Goal: Navigation & Orientation: Find specific page/section

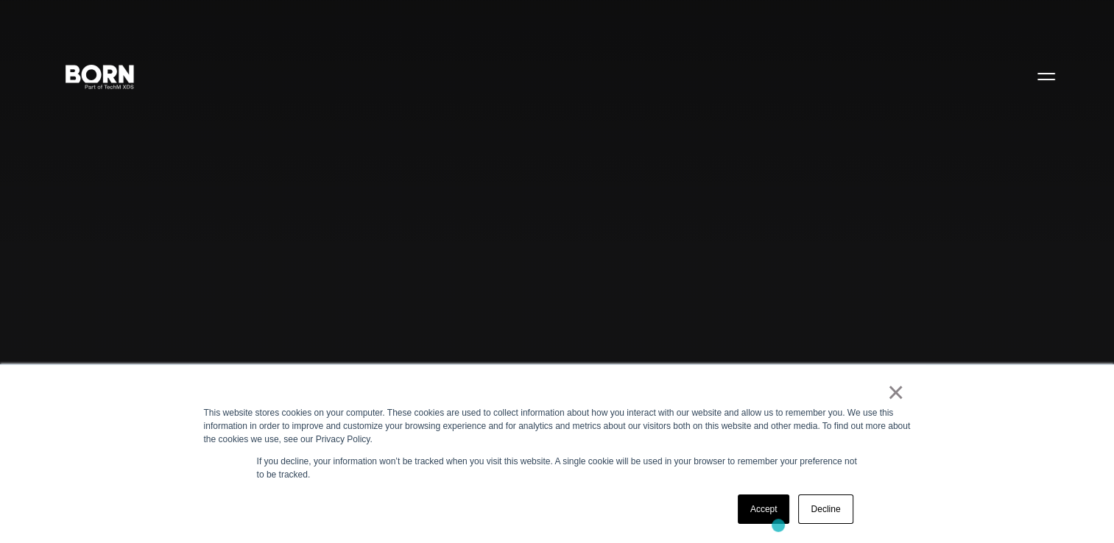
click at [778, 525] on div "Accept Decline" at bounding box center [795, 509] width 124 height 38
click at [900, 390] on link "×" at bounding box center [896, 392] width 18 height 13
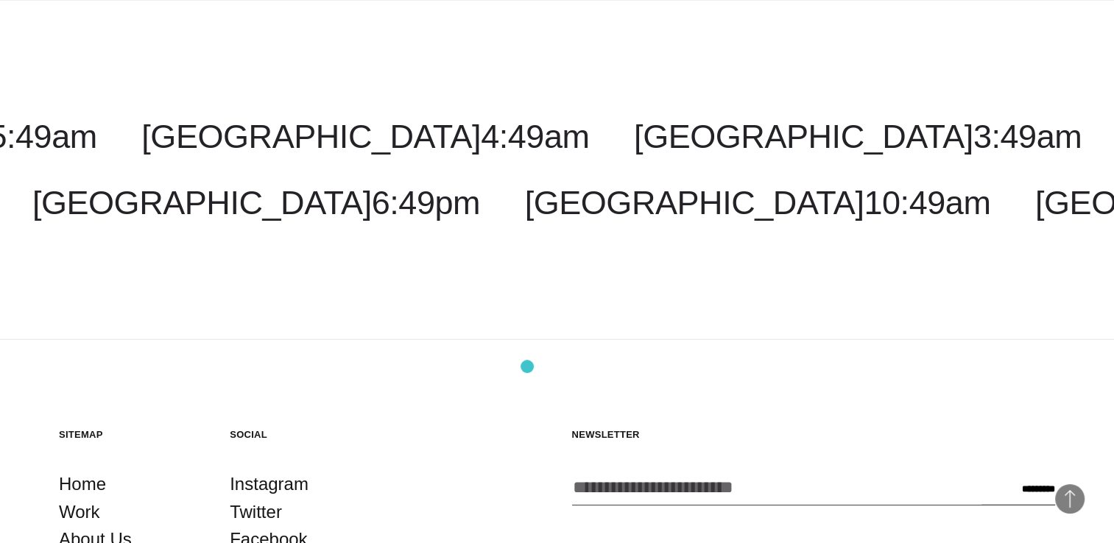
scroll to position [4021, 0]
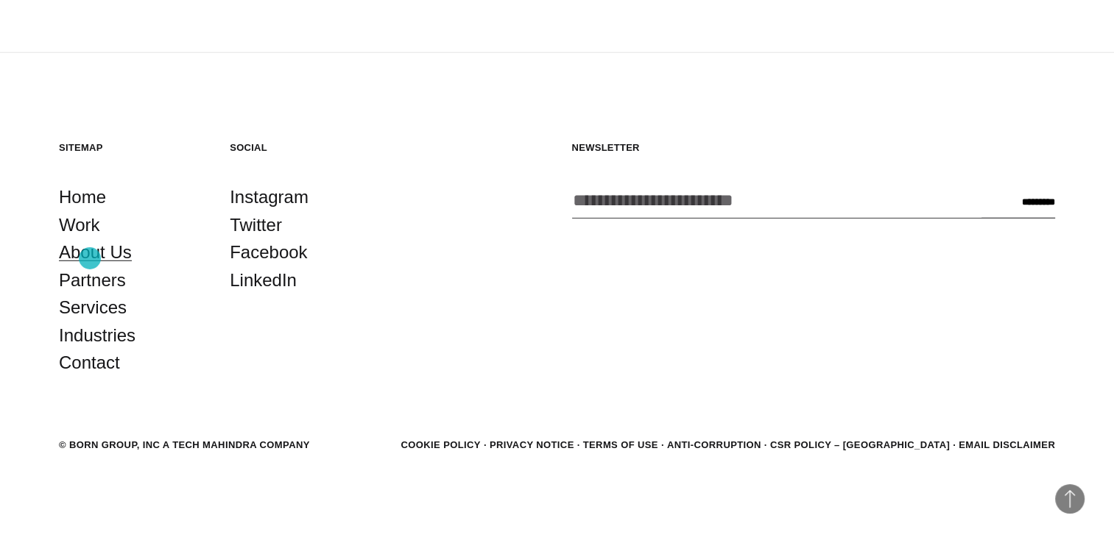
click at [91, 259] on link "About Us" at bounding box center [95, 253] width 73 height 28
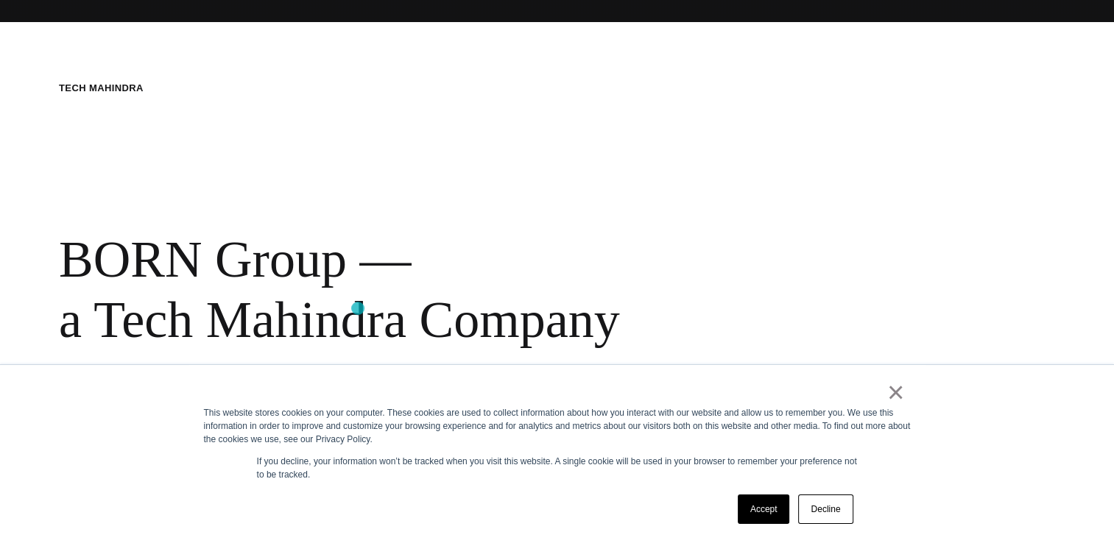
scroll to position [543, 0]
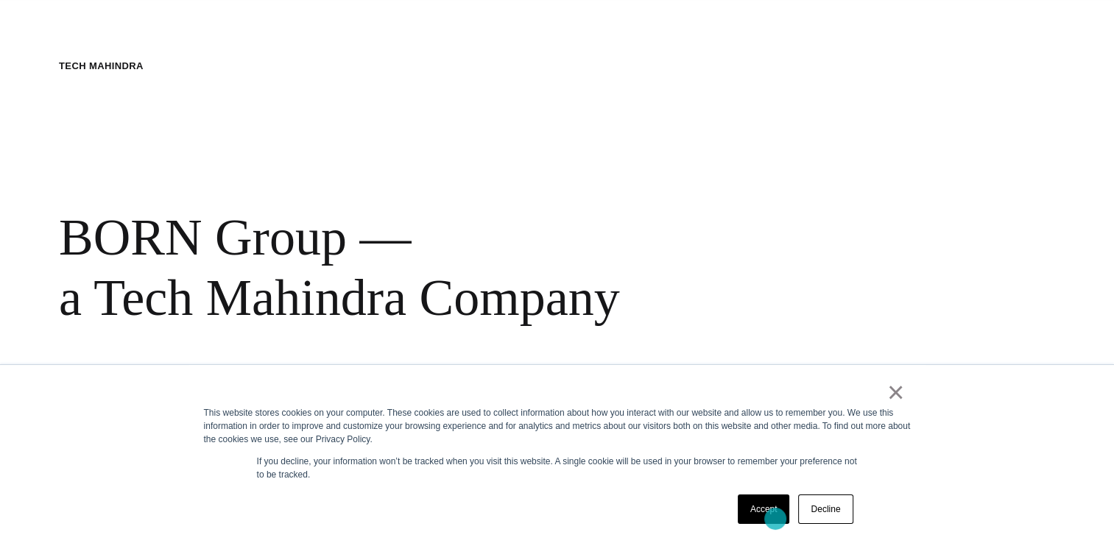
click at [775, 519] on link "Accept" at bounding box center [764, 509] width 52 height 29
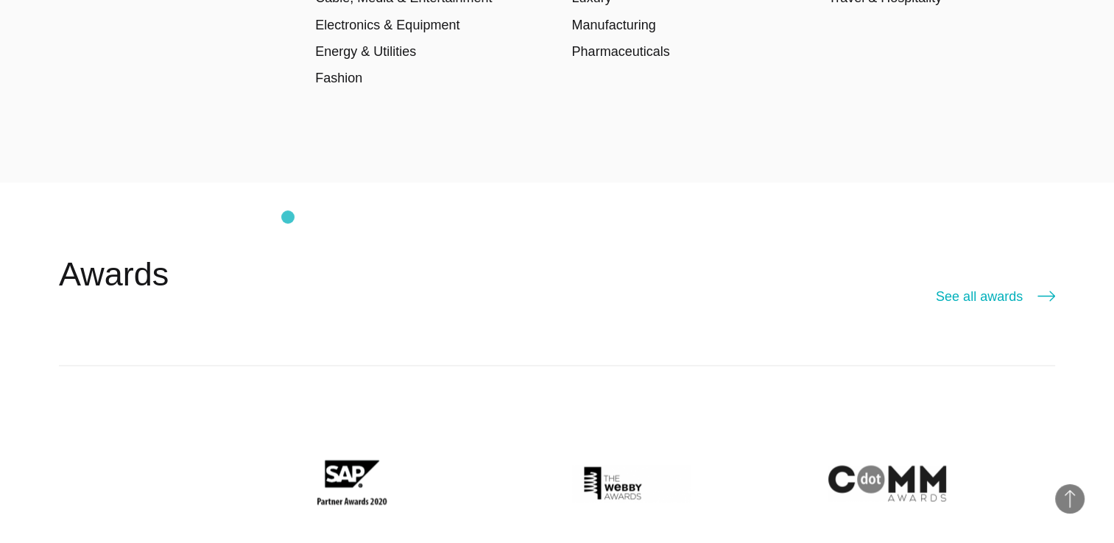
scroll to position [2533, 0]
